Goal: Task Accomplishment & Management: Complete application form

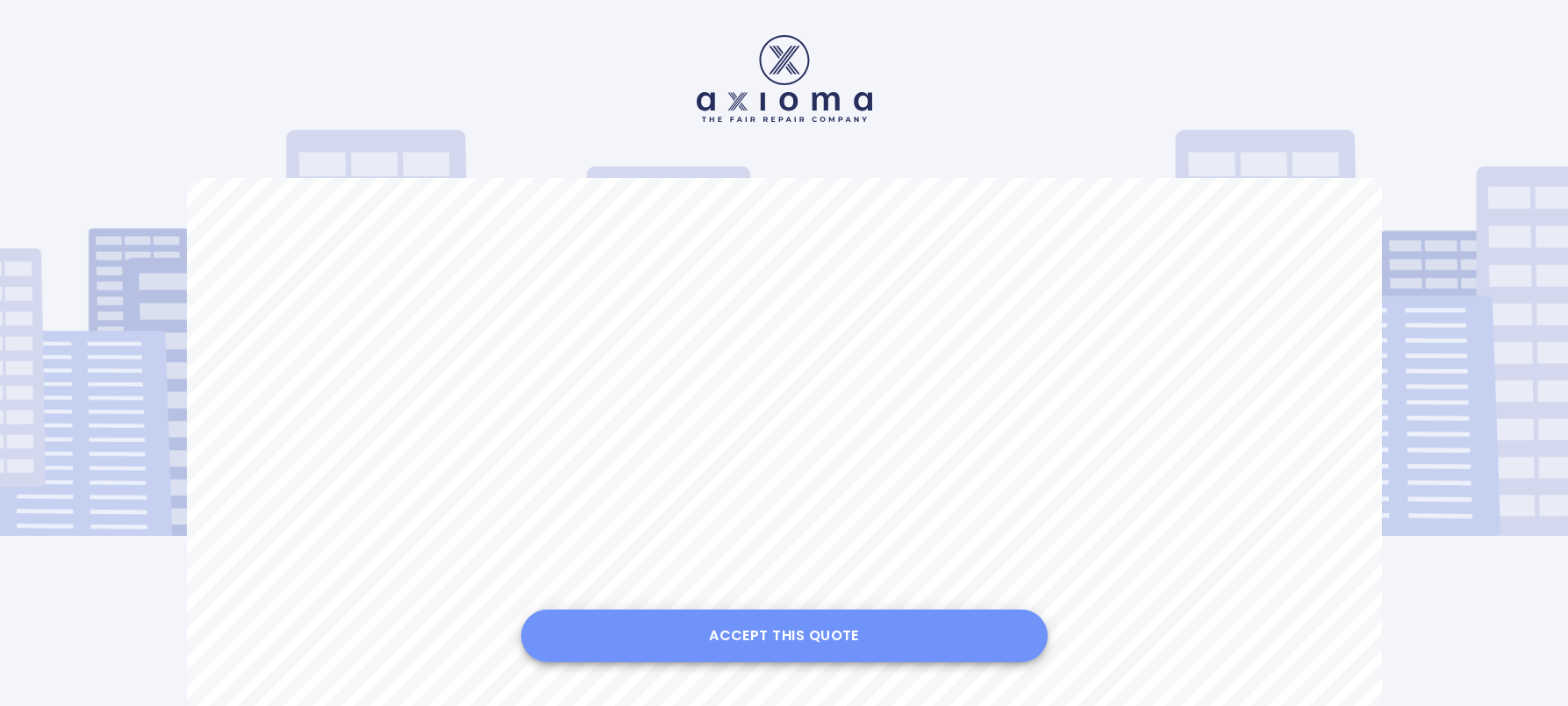
click at [756, 632] on button "Accept this Quote" at bounding box center [784, 635] width 526 height 52
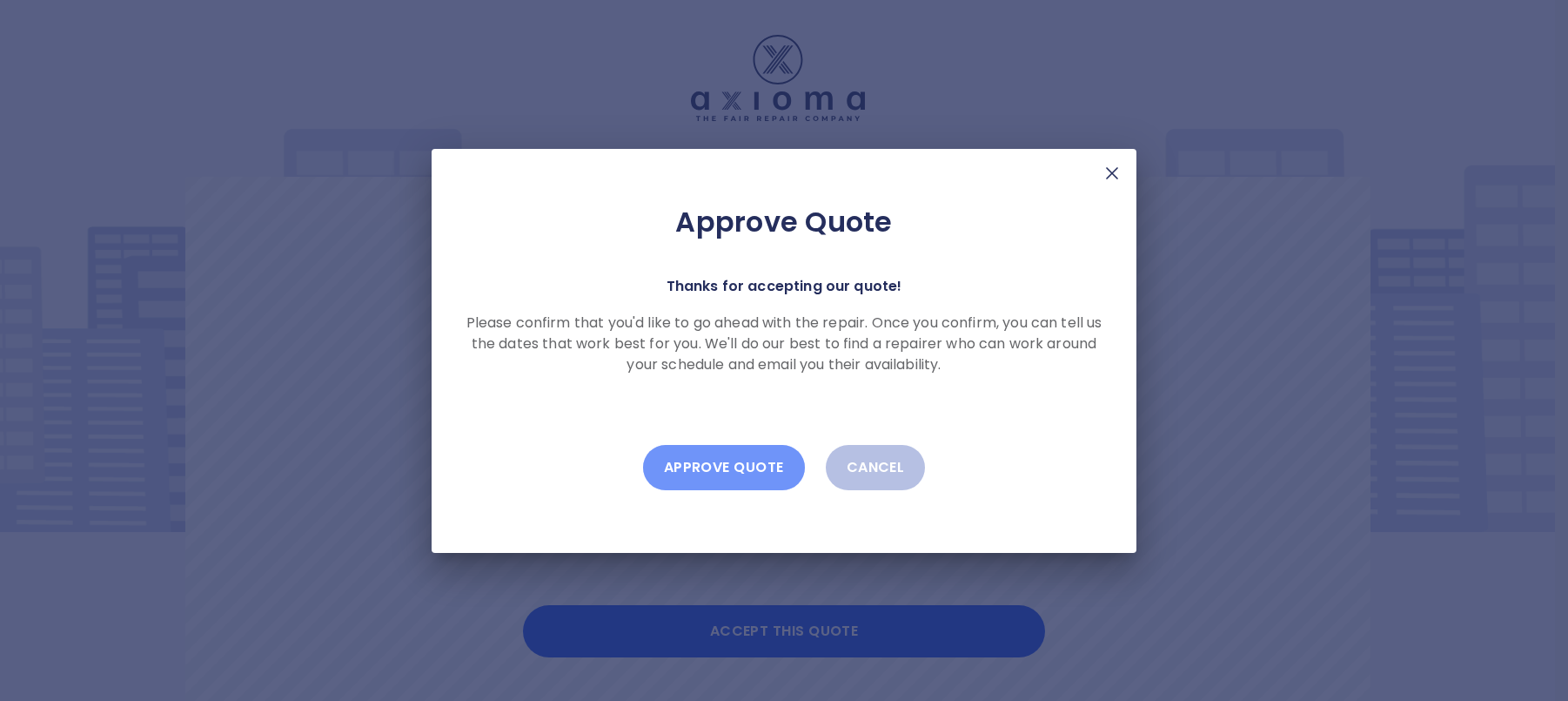
click at [698, 472] on button "Approve Quote" at bounding box center [724, 468] width 162 height 45
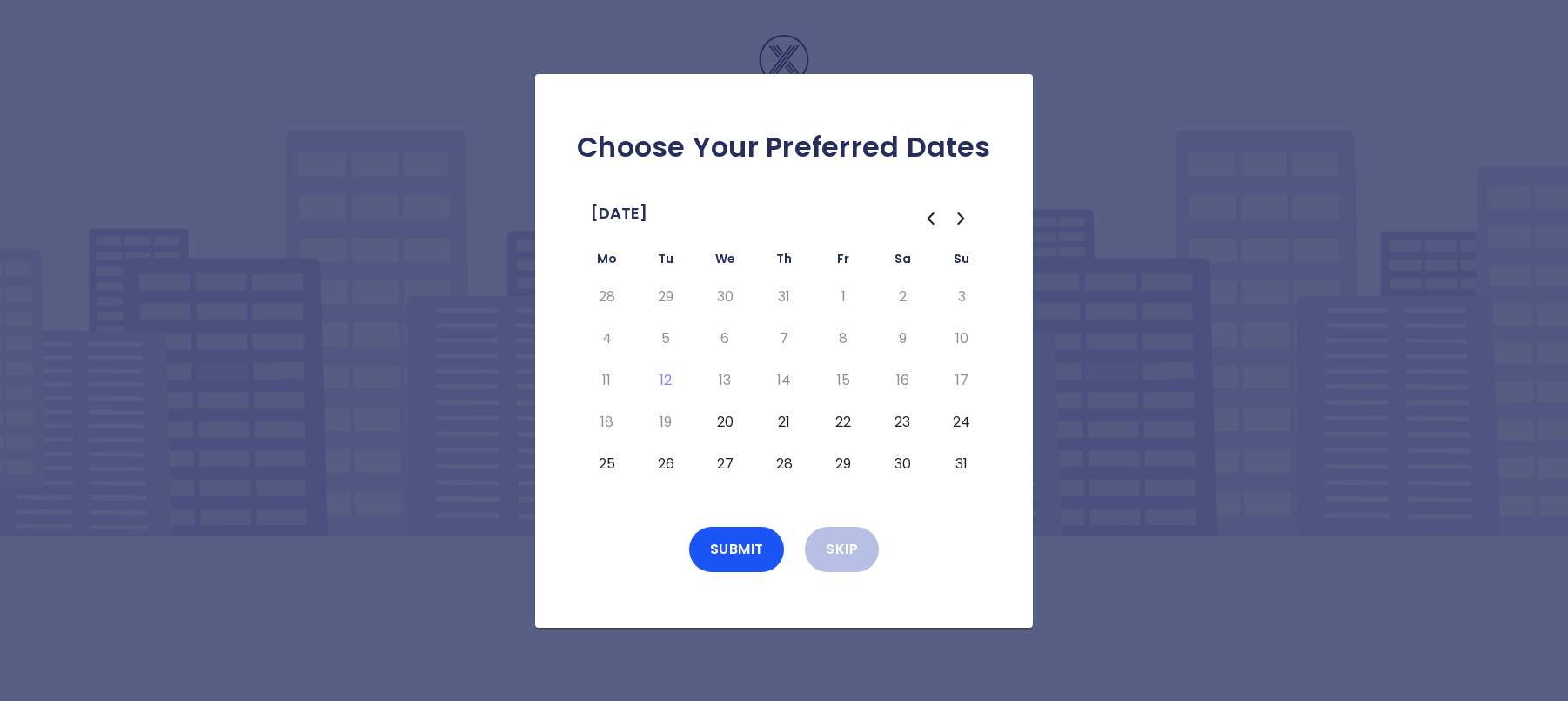
click at [792, 423] on button "21" at bounding box center [784, 421] width 31 height 27
click at [851, 426] on button "22" at bounding box center [843, 421] width 31 height 27
click at [898, 424] on button "23" at bounding box center [902, 421] width 31 height 27
click at [971, 426] on button "24" at bounding box center [962, 421] width 31 height 27
click at [603, 463] on button "25" at bounding box center [606, 463] width 31 height 27
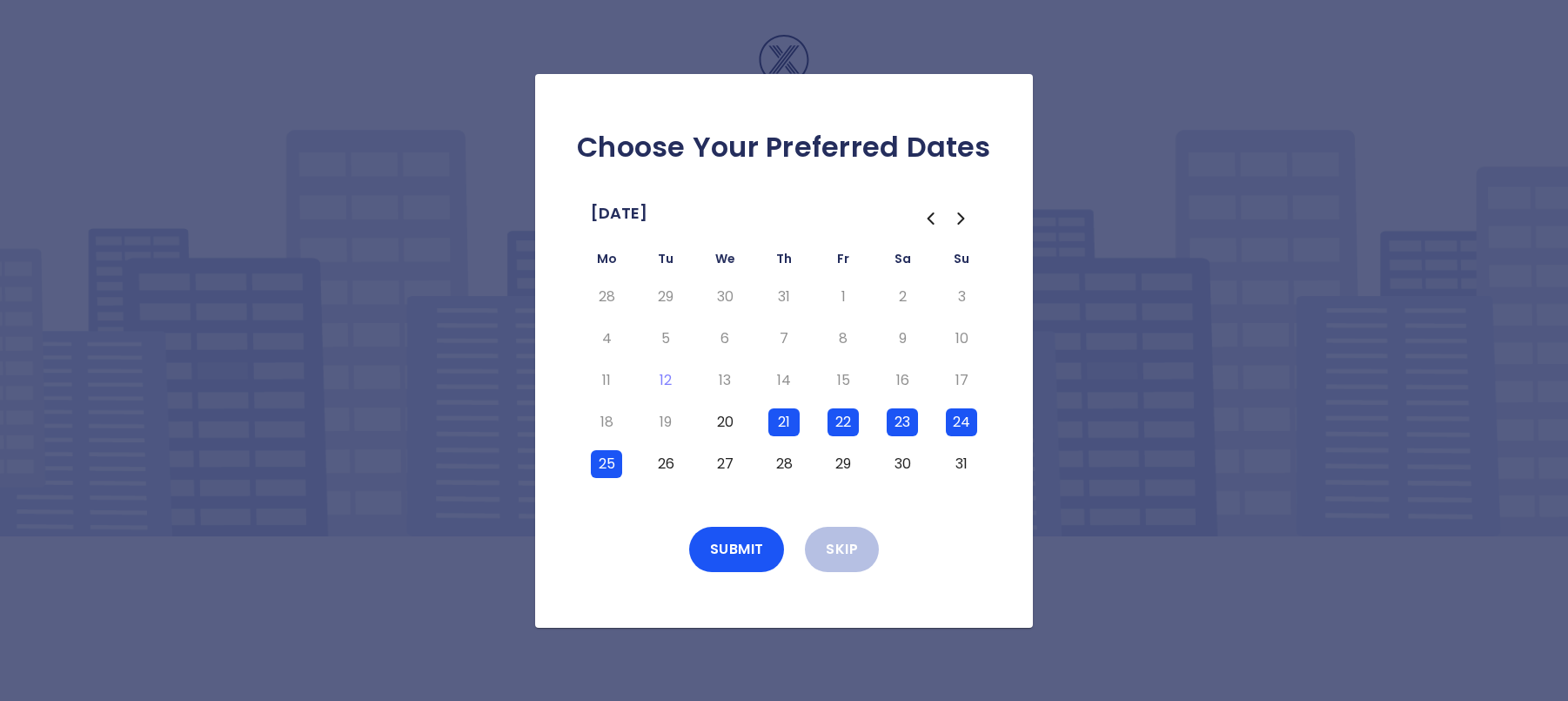
click at [669, 464] on button "26" at bounding box center [665, 463] width 31 height 27
drag, startPoint x: 731, startPoint y: 461, endPoint x: 719, endPoint y: 472, distance: 16.3
click at [732, 461] on button "27" at bounding box center [724, 463] width 31 height 27
click at [736, 545] on button "Submit" at bounding box center [737, 549] width 95 height 45
